Goal: Navigation & Orientation: Find specific page/section

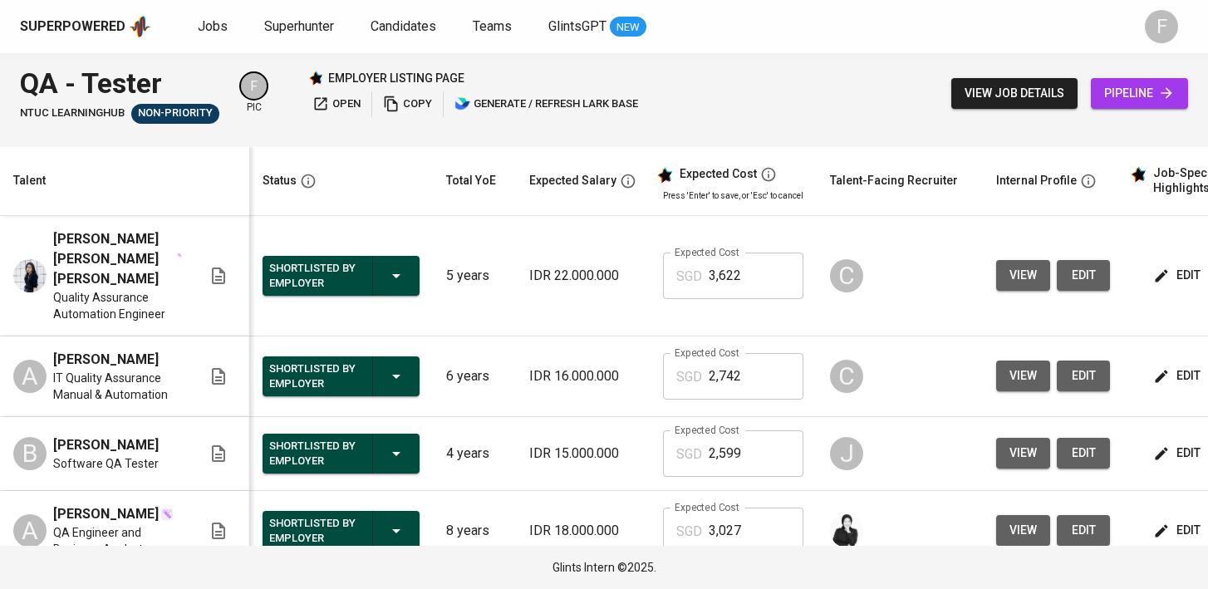
scroll to position [0, 214]
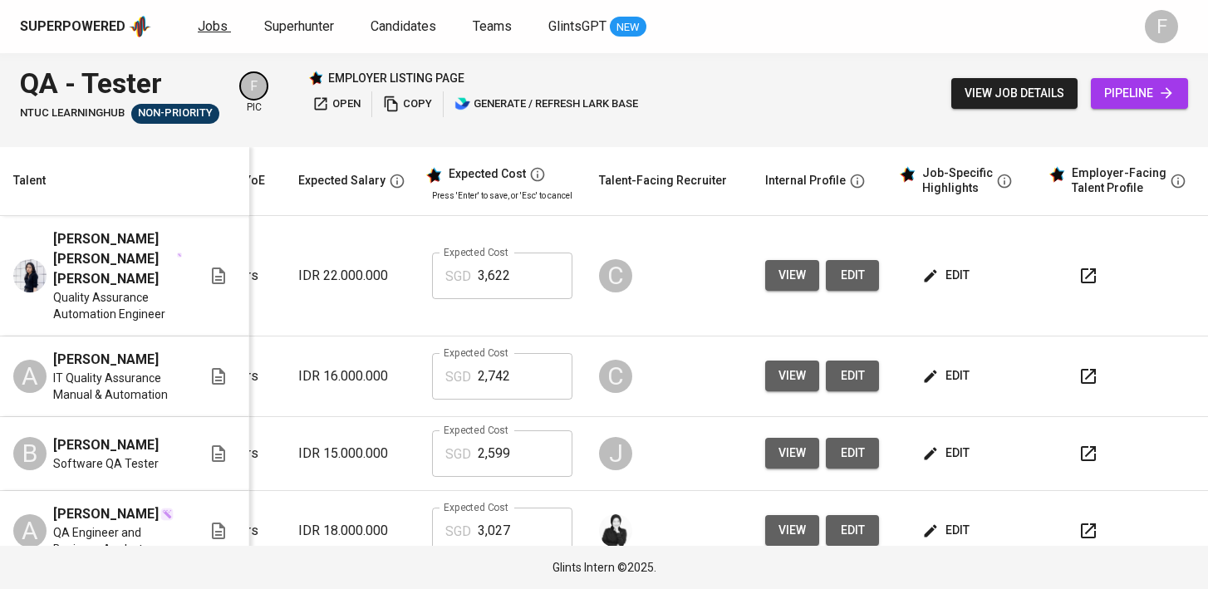
click at [218, 20] on span "Jobs" at bounding box center [213, 26] width 30 height 16
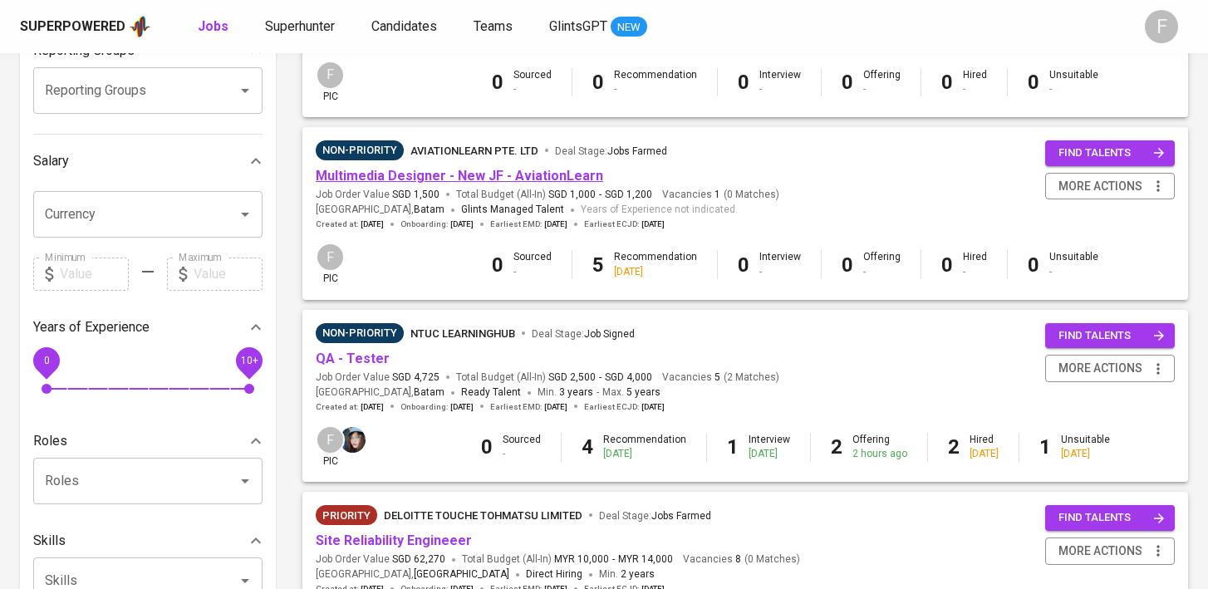
scroll to position [302, 0]
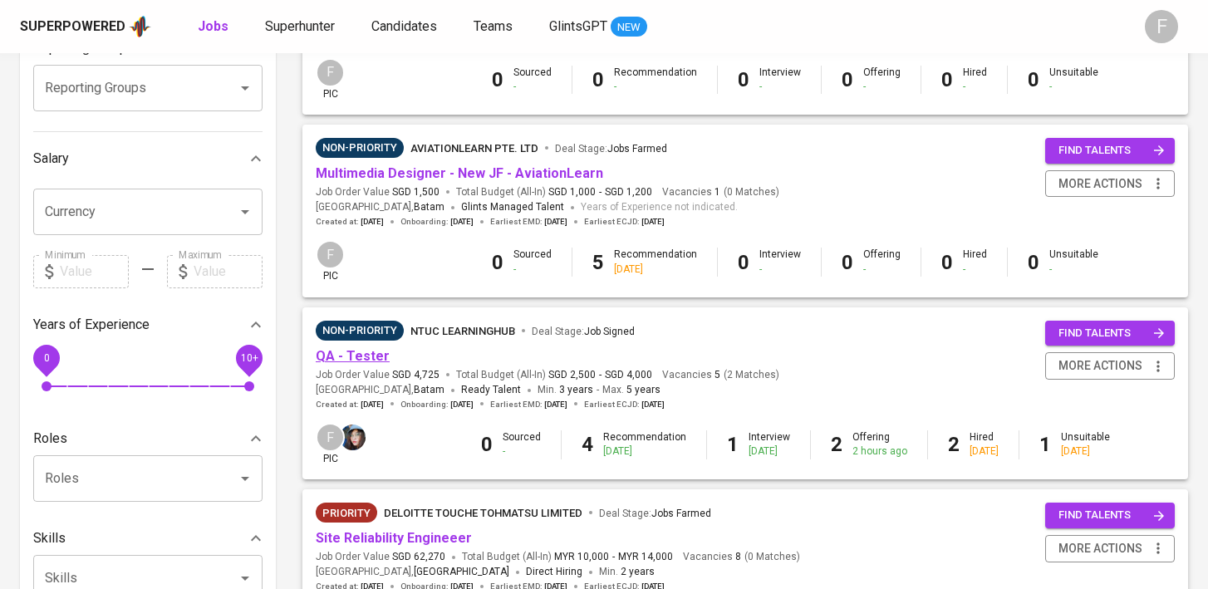
click at [351, 359] on link "QA - Tester" at bounding box center [353, 356] width 74 height 16
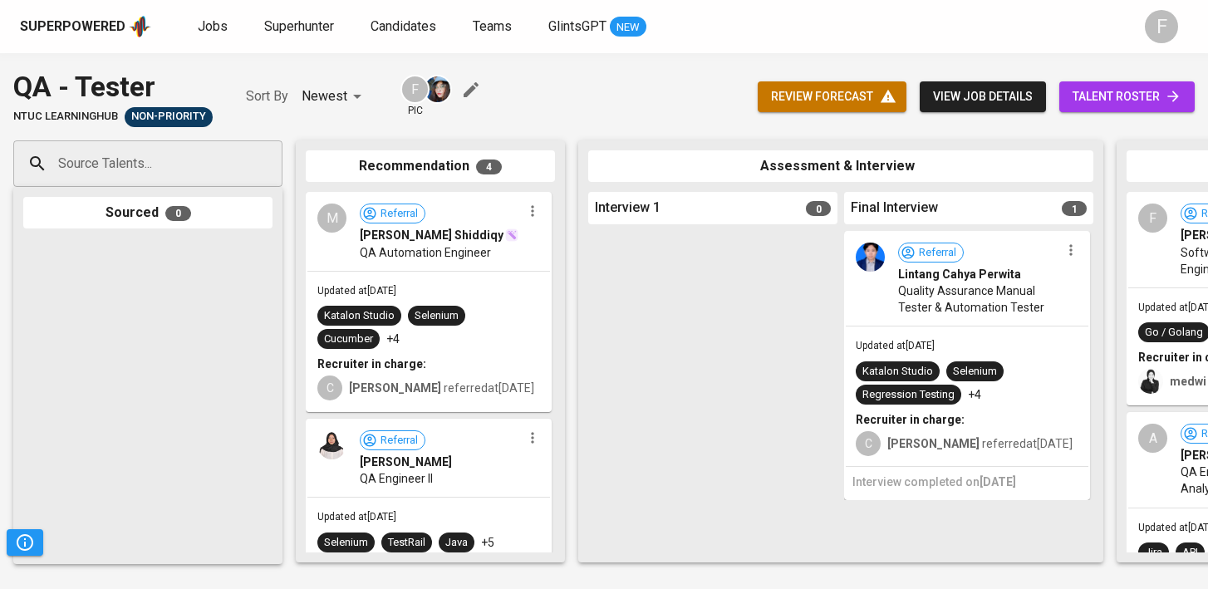
click at [1168, 96] on icon at bounding box center [1173, 96] width 17 height 17
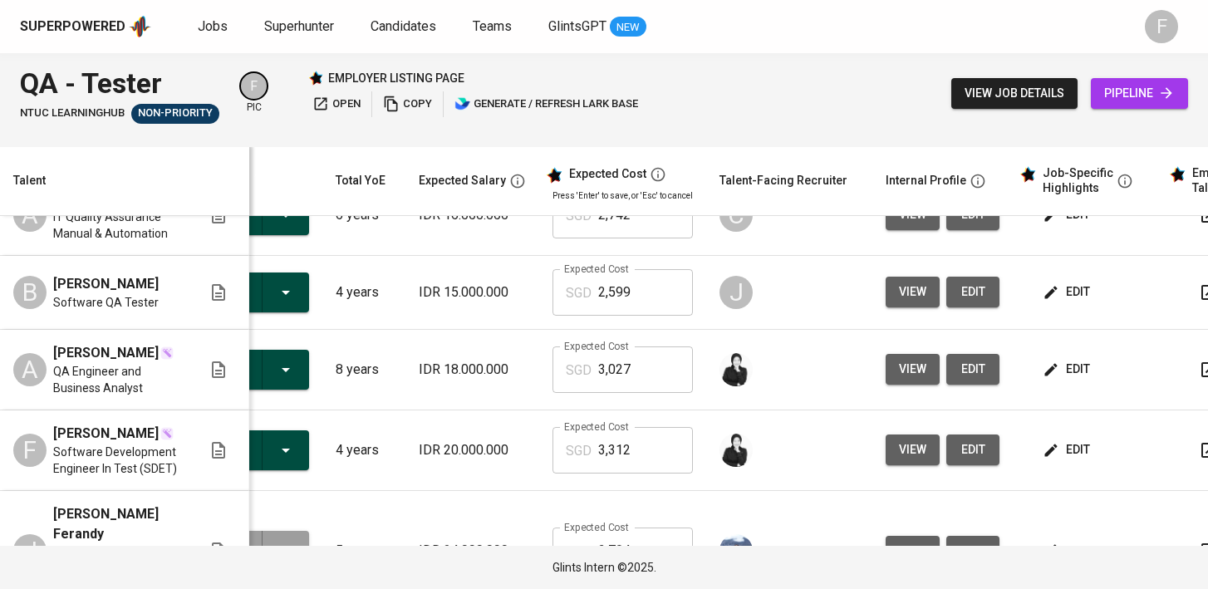
scroll to position [0, 214]
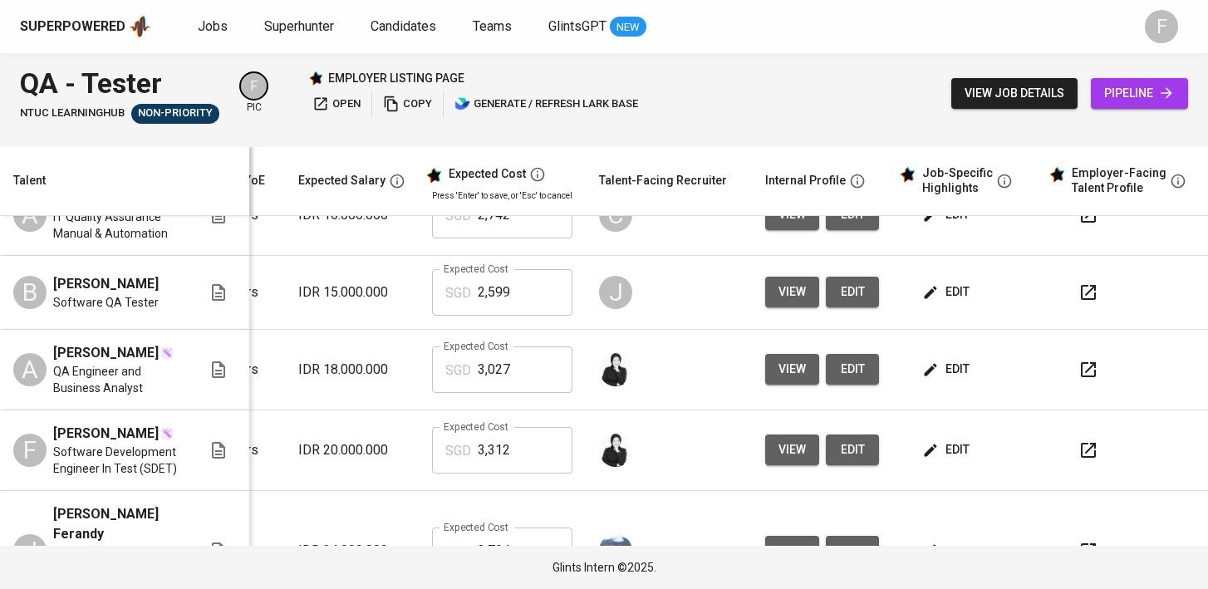
click at [1080, 440] on icon "button" at bounding box center [1088, 450] width 20 height 20
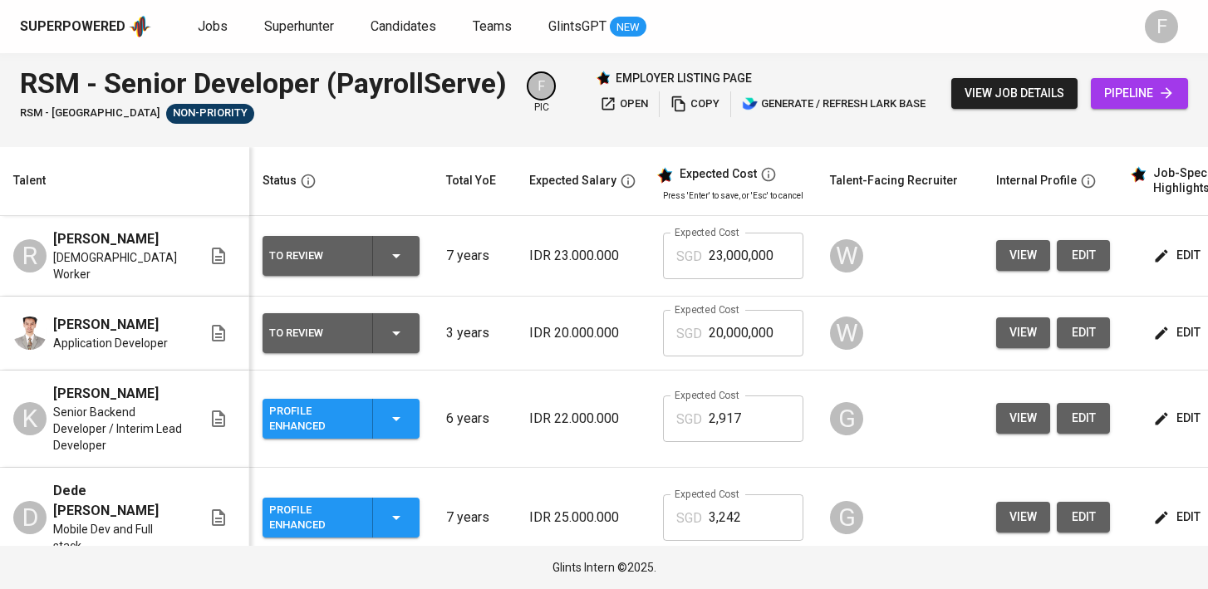
click at [204, 24] on span "Jobs" at bounding box center [213, 26] width 30 height 16
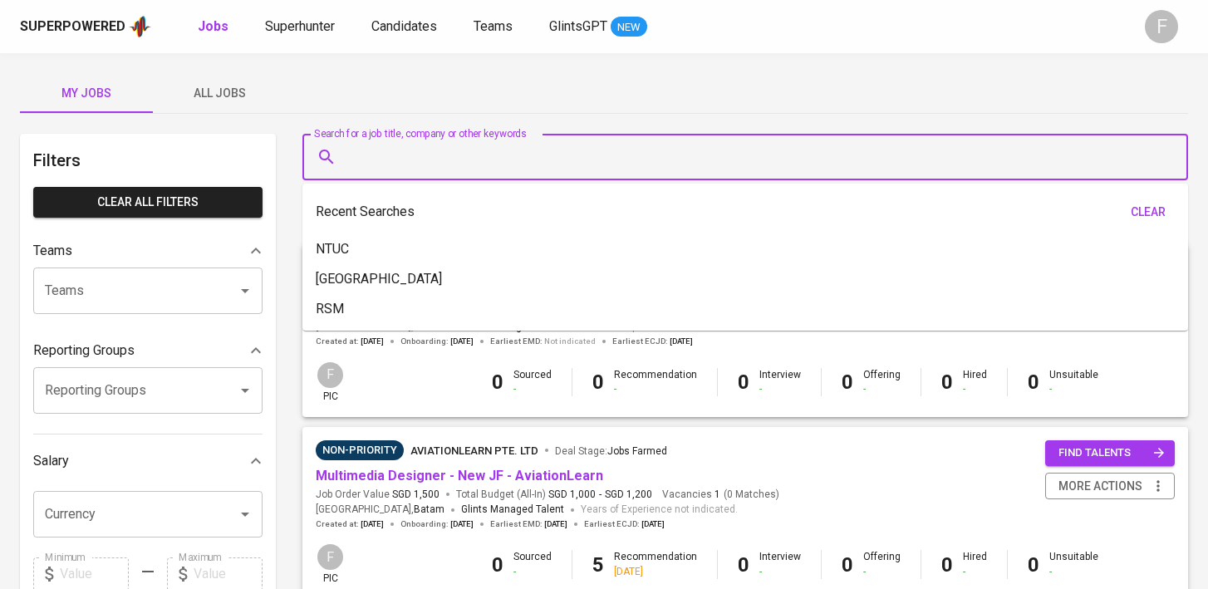
click at [573, 158] on input "Search for a job title, company or other keywords" at bounding box center [749, 157] width 813 height 32
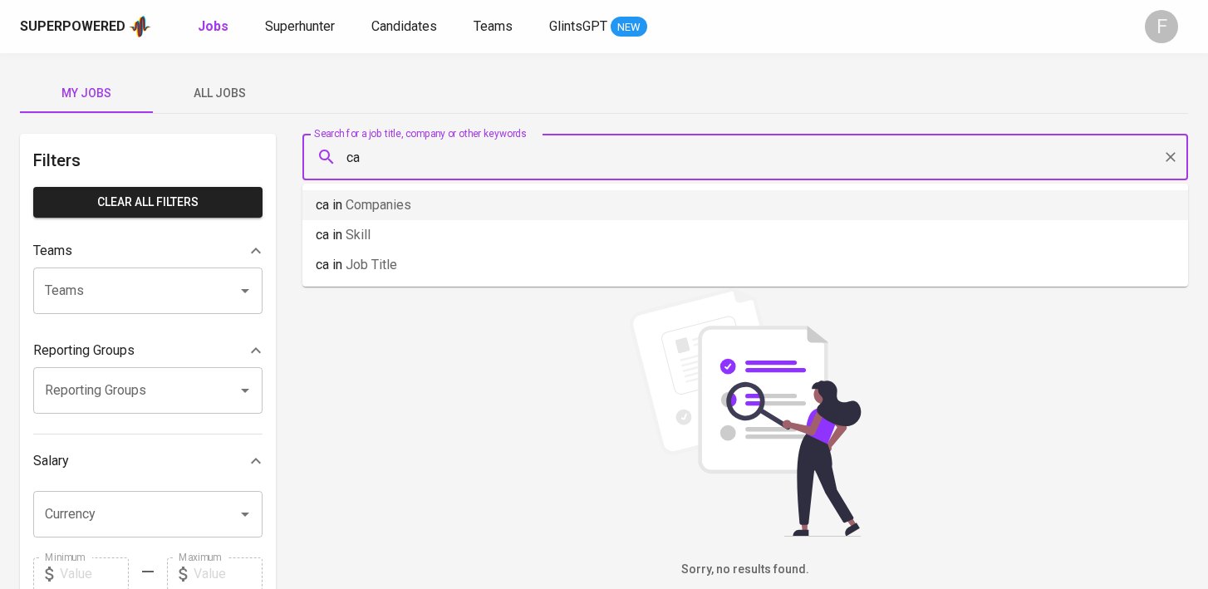
type input "c"
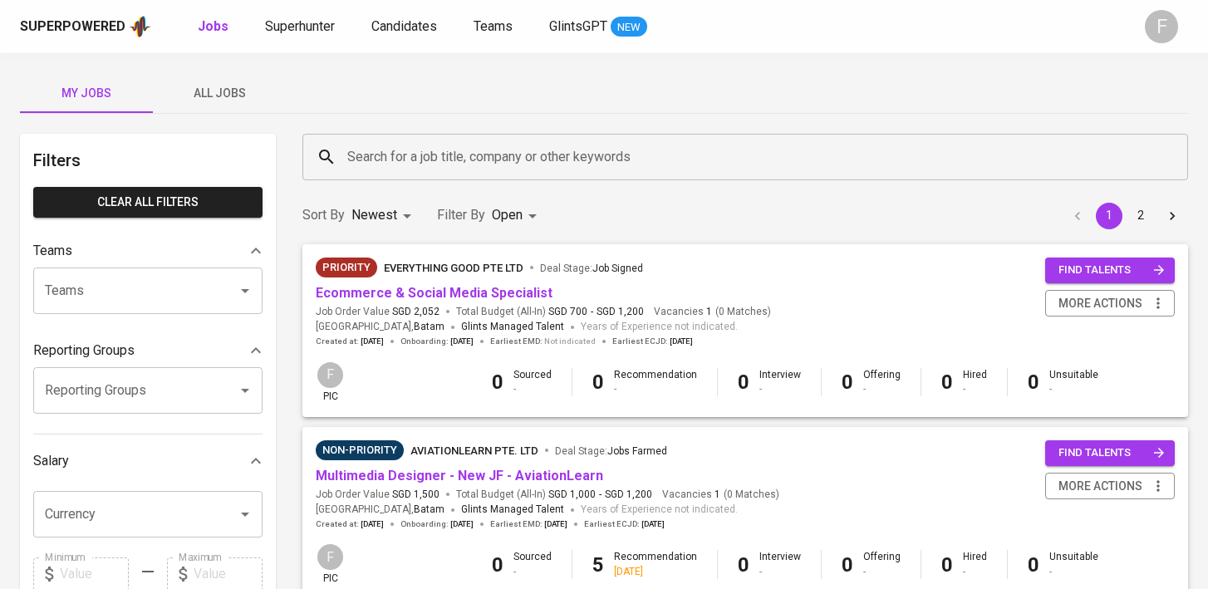
click at [470, 97] on div "My Jobs All Jobs" at bounding box center [604, 93] width 1168 height 40
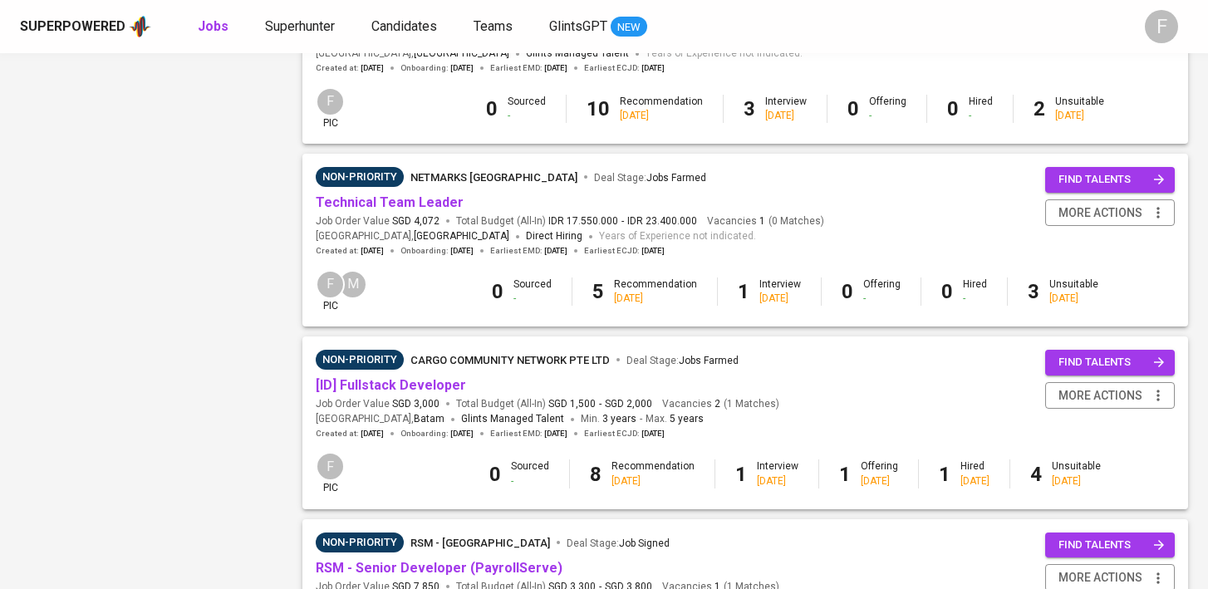
scroll to position [1193, 0]
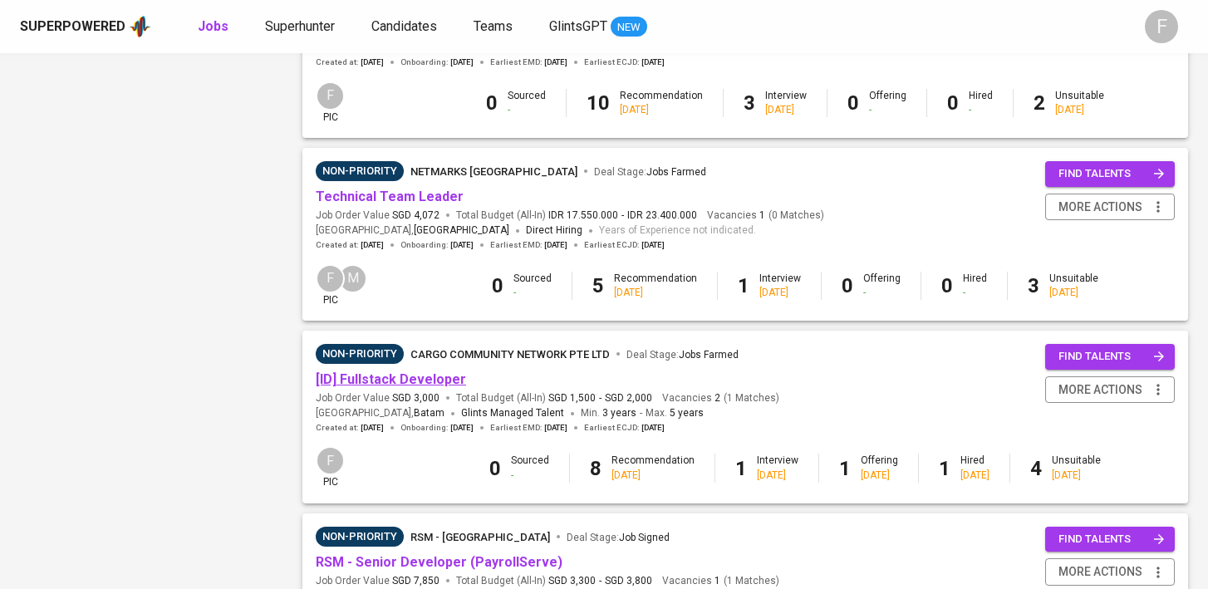
click at [430, 385] on link "[ID] Fullstack Developer" at bounding box center [391, 379] width 150 height 16
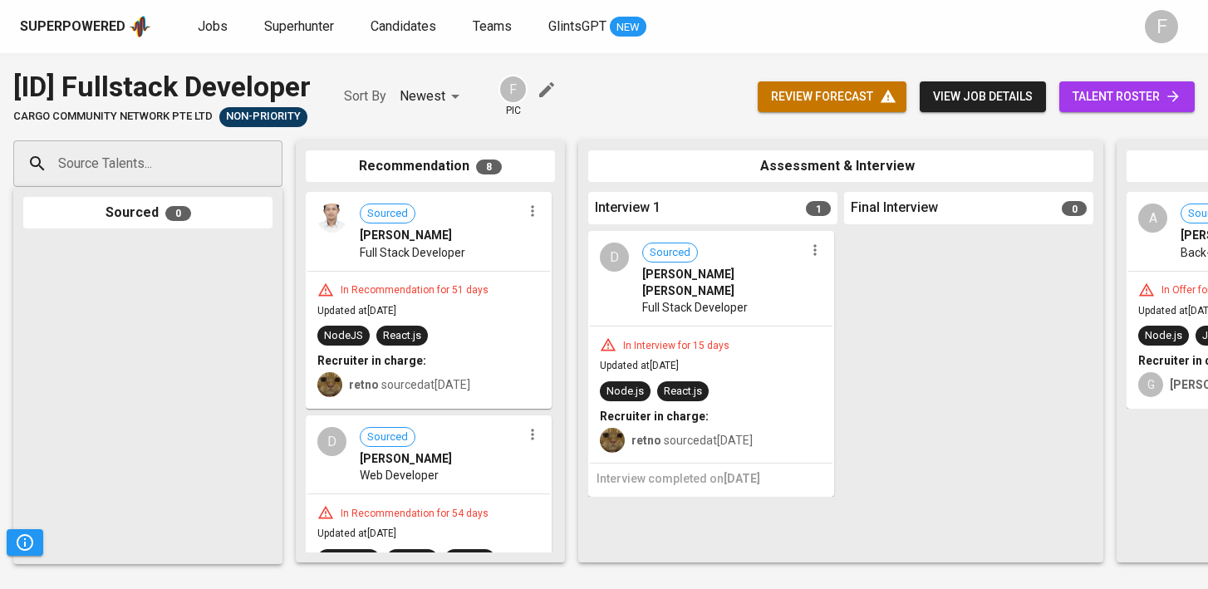
click at [1147, 94] on span "talent roster" at bounding box center [1127, 96] width 109 height 21
